Goal: Transaction & Acquisition: Purchase product/service

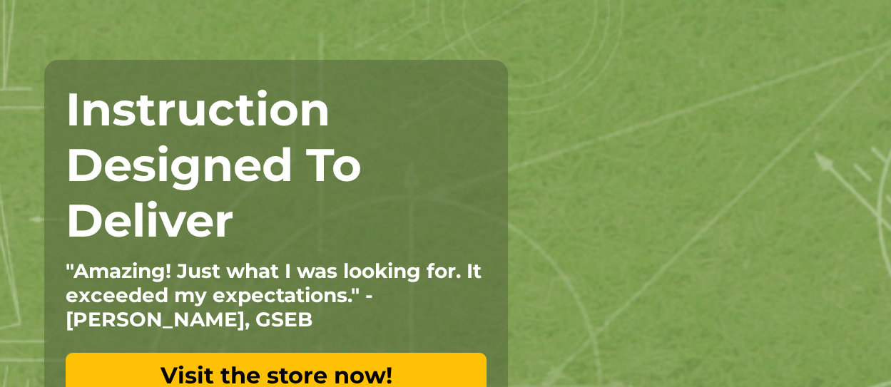
scroll to position [150, 0]
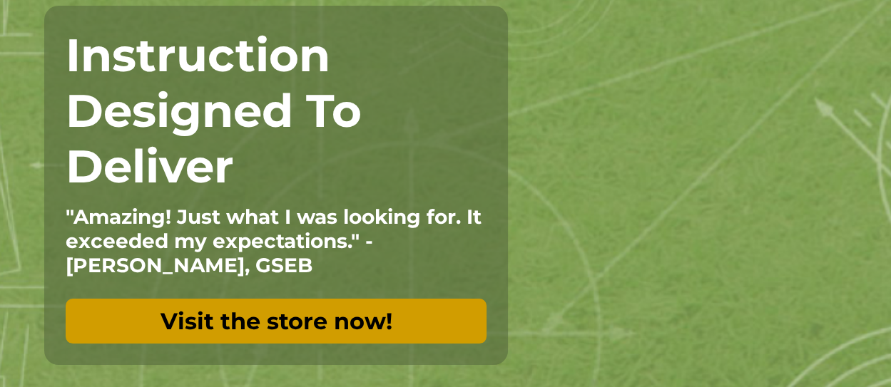
click at [373, 327] on link "Visit the store now!" at bounding box center [276, 321] width 421 height 45
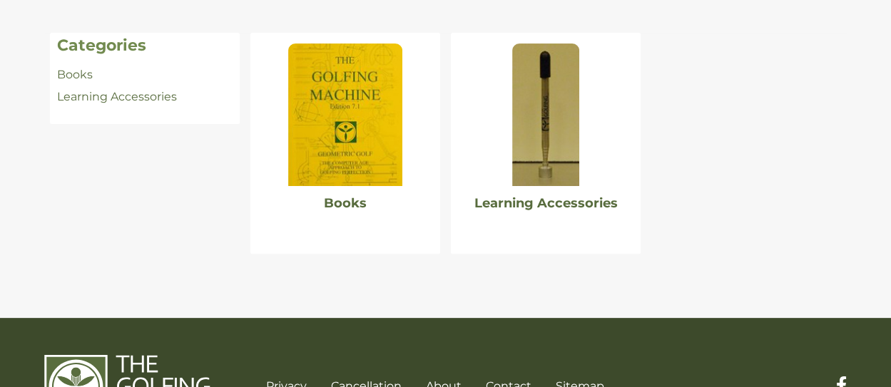
scroll to position [313, 0]
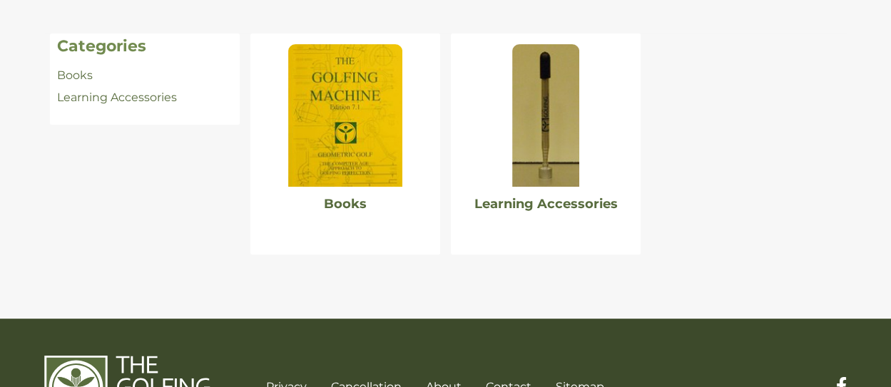
click at [347, 159] on img at bounding box center [345, 115] width 114 height 143
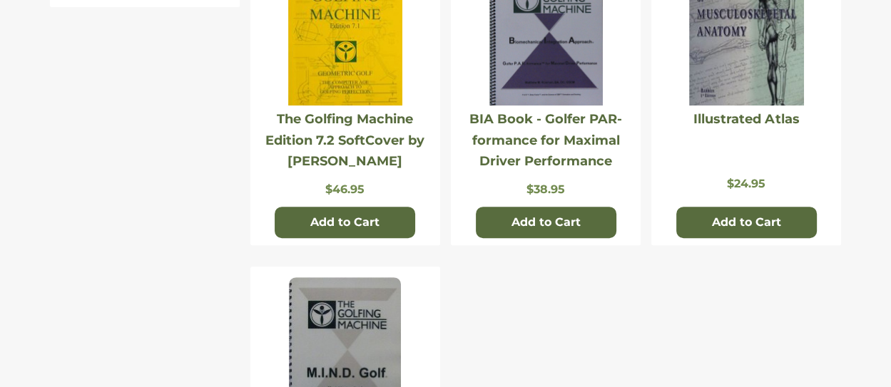
scroll to position [454, 0]
